Goal: Task Accomplishment & Management: Complete application form

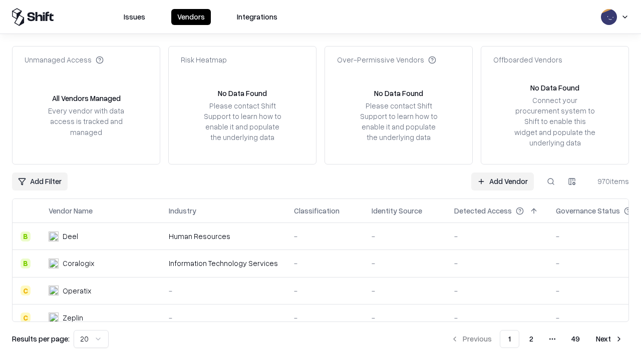
click at [502, 181] on link "Add Vendor" at bounding box center [502, 182] width 63 height 18
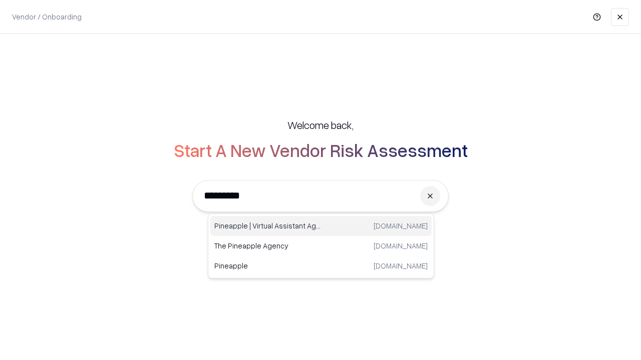
click at [321, 226] on div "Pineapple | Virtual Assistant Agency trypineapple.com" at bounding box center [320, 226] width 221 height 20
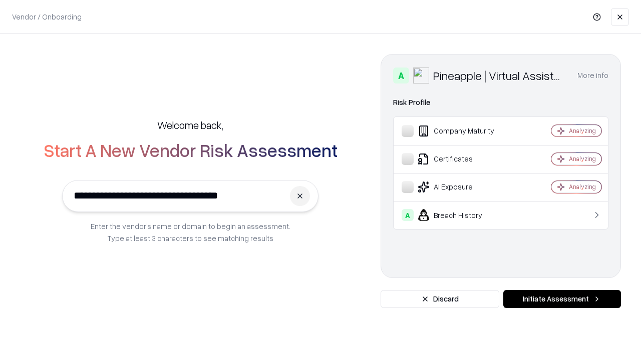
type input "**********"
click at [562, 299] on button "Initiate Assessment" at bounding box center [562, 299] width 118 height 18
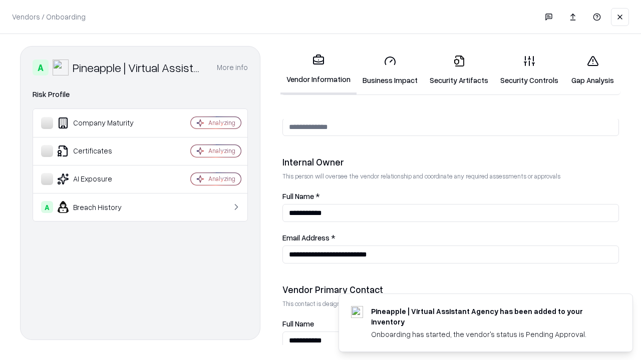
scroll to position [519, 0]
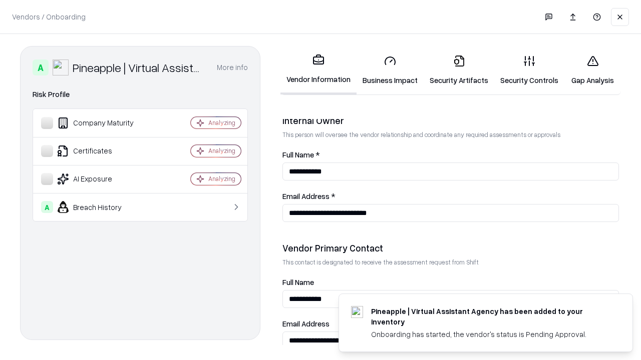
click at [390, 70] on link "Business Impact" at bounding box center [389, 70] width 67 height 47
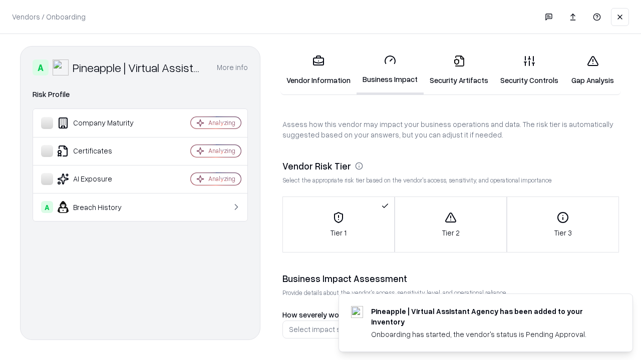
click at [459, 70] on link "Security Artifacts" at bounding box center [458, 70] width 71 height 47
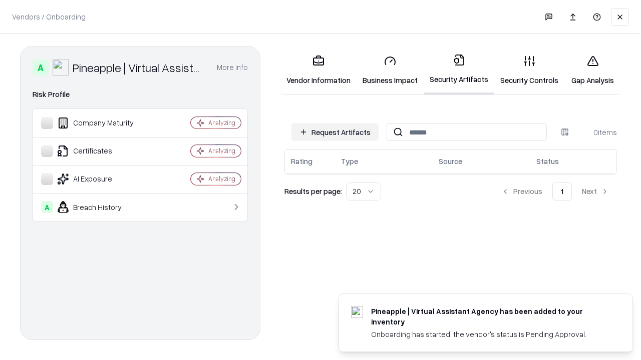
click at [335, 132] on button "Request Artifacts" at bounding box center [334, 132] width 87 height 18
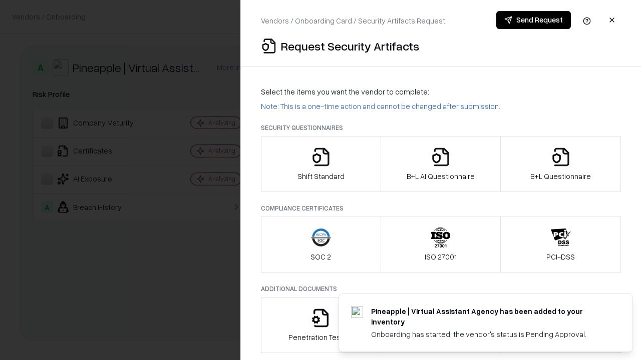
click at [320, 164] on icon "button" at bounding box center [321, 157] width 20 height 20
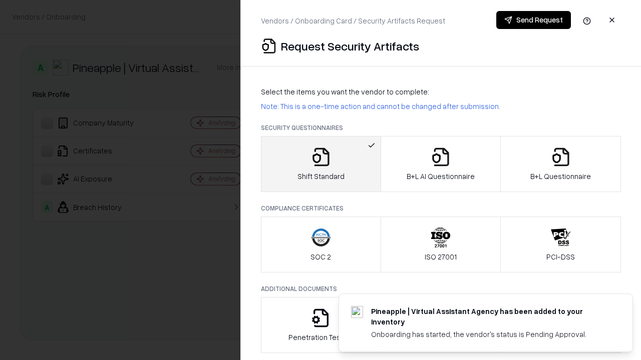
click at [533, 20] on button "Send Request" at bounding box center [533, 20] width 75 height 18
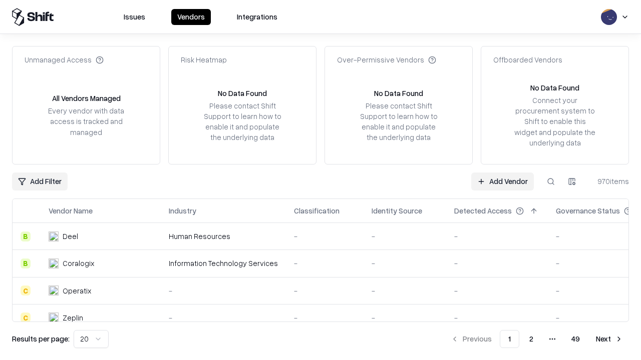
click at [551, 181] on button at bounding box center [551, 182] width 18 height 18
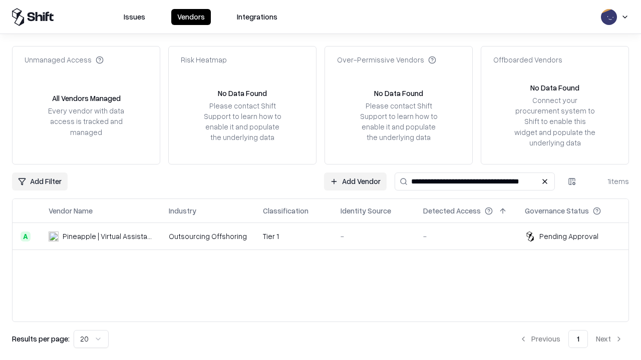
type input "**********"
click at [326, 236] on td "Tier 1" at bounding box center [294, 236] width 78 height 27
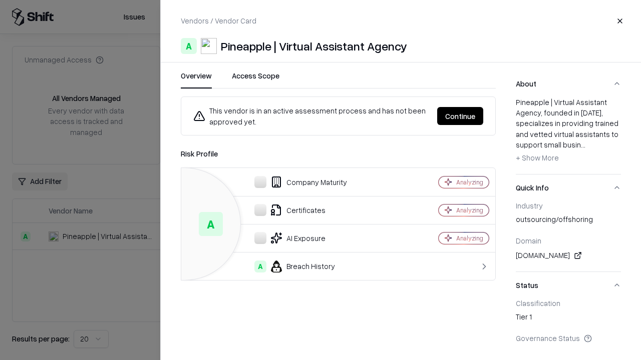
click at [460, 116] on button "Continue" at bounding box center [460, 116] width 46 height 18
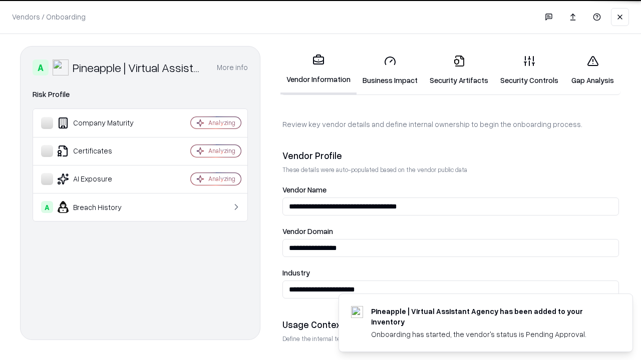
click at [459, 70] on link "Security Artifacts" at bounding box center [458, 70] width 71 height 47
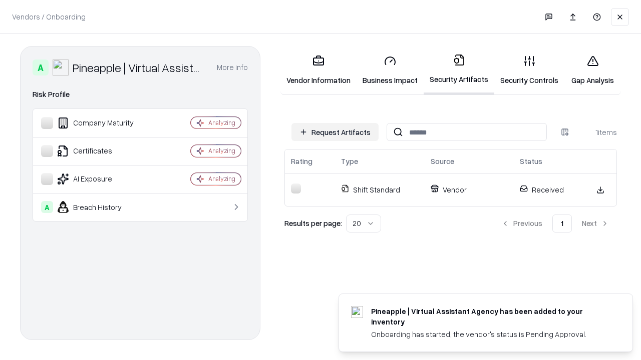
click at [592, 70] on link "Gap Analysis" at bounding box center [592, 70] width 57 height 47
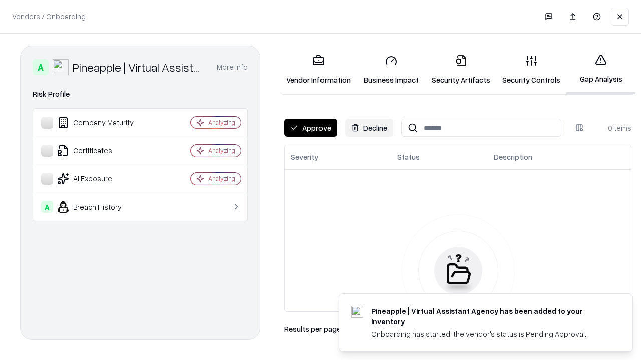
click at [310, 128] on button "Approve" at bounding box center [310, 128] width 53 height 18
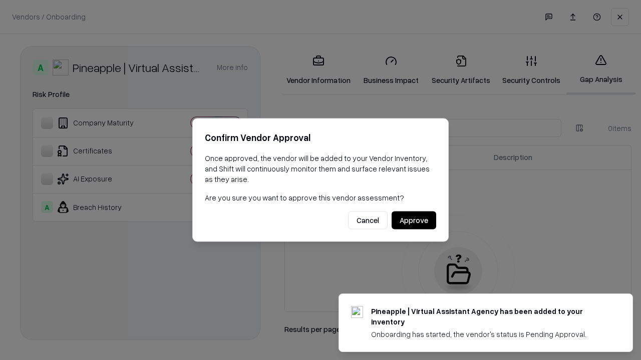
click at [413, 220] on button "Approve" at bounding box center [413, 221] width 45 height 18
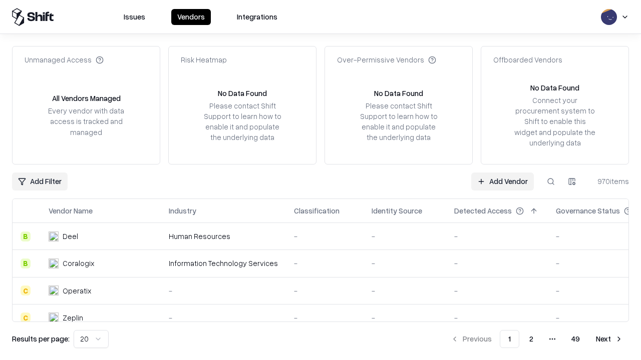
type input "**********"
click at [502, 181] on link "Add Vendor" at bounding box center [502, 182] width 63 height 18
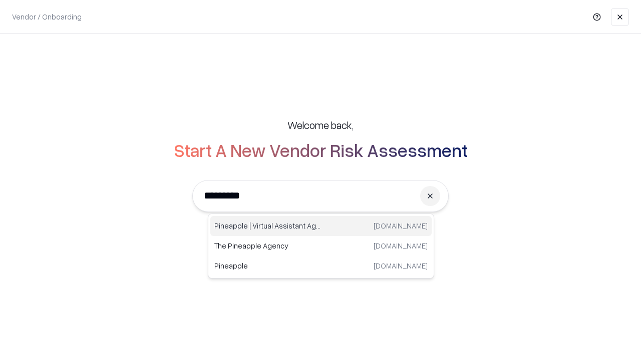
click at [321, 226] on div "Pineapple | Virtual Assistant Agency trypineapple.com" at bounding box center [320, 226] width 221 height 20
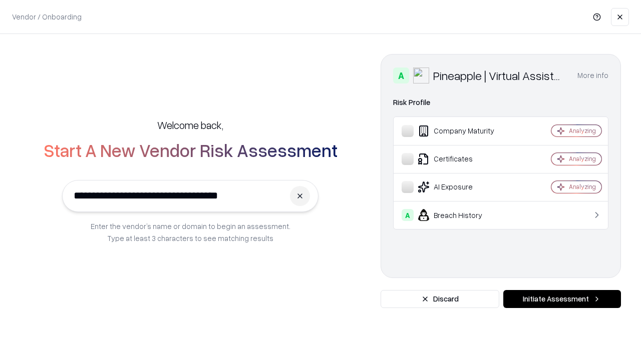
type input "**********"
click at [562, 299] on button "Initiate Assessment" at bounding box center [562, 299] width 118 height 18
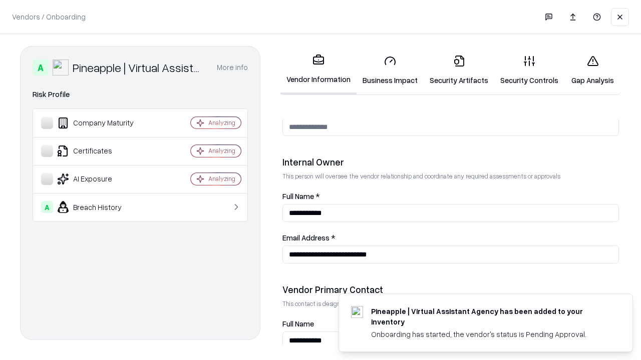
scroll to position [519, 0]
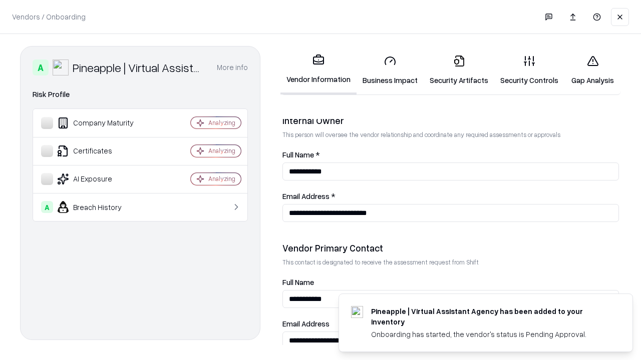
click at [592, 70] on link "Gap Analysis" at bounding box center [592, 70] width 57 height 47
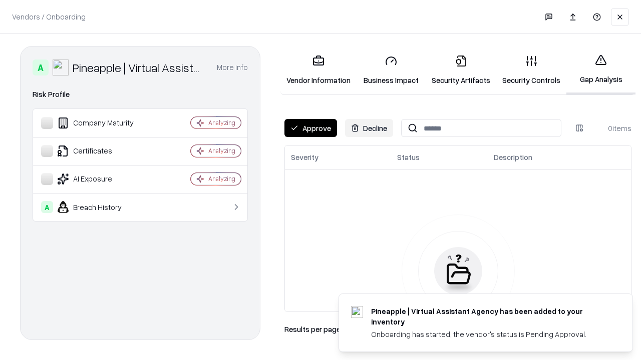
click at [310, 128] on button "Approve" at bounding box center [310, 128] width 53 height 18
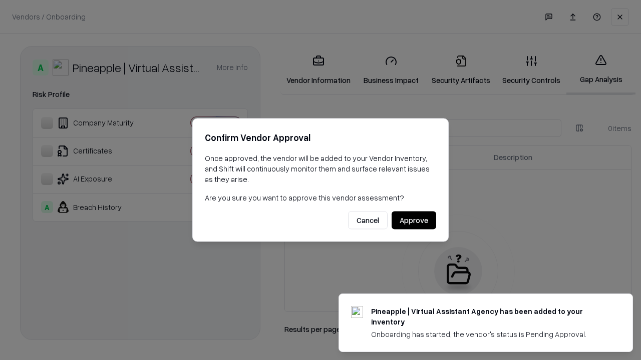
click at [413, 220] on button "Approve" at bounding box center [413, 221] width 45 height 18
